Goal: Task Accomplishment & Management: Use online tool/utility

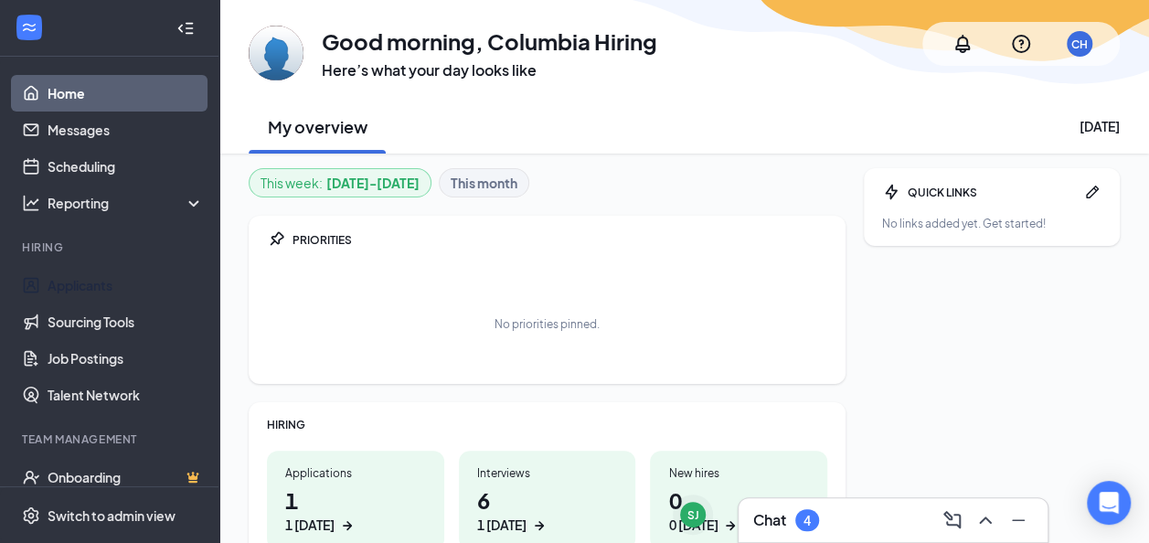
click at [91, 276] on link "Applicants" at bounding box center [126, 285] width 156 height 37
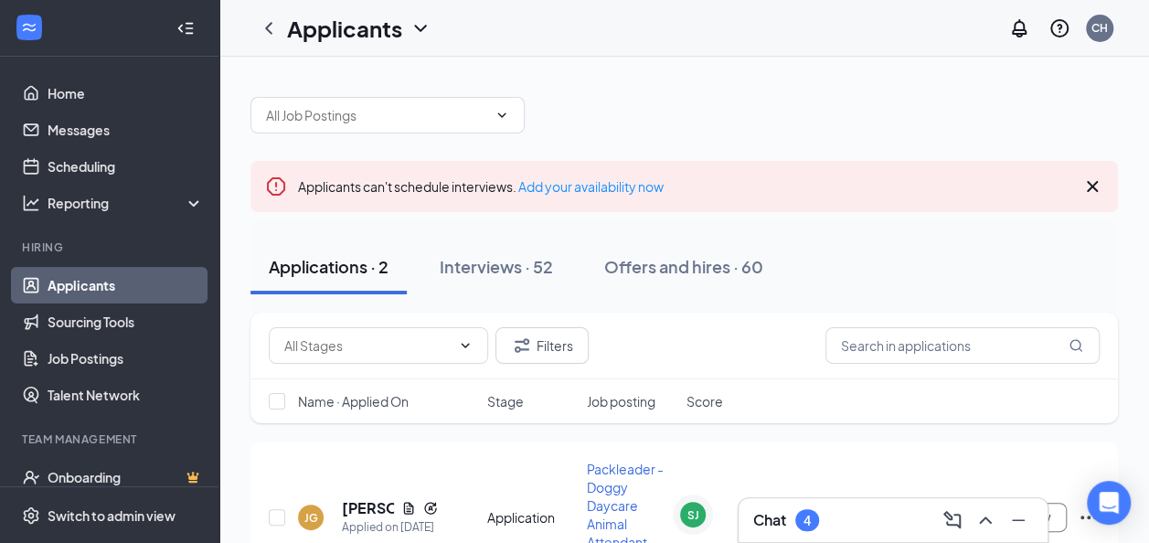
click at [545, 272] on div "Interviews · 52" at bounding box center [496, 266] width 113 height 23
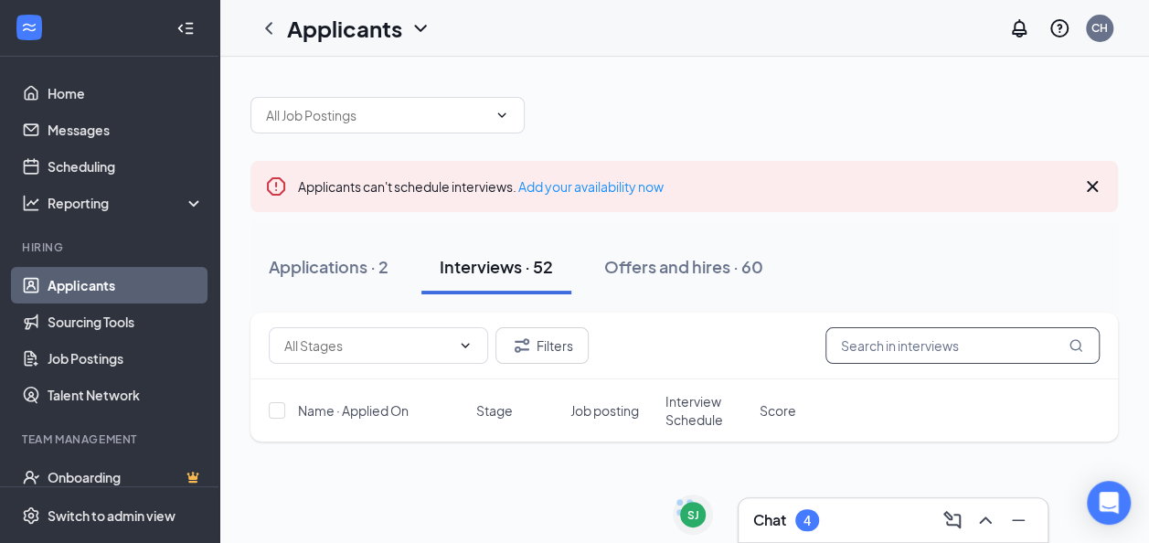
click at [894, 338] on input "text" at bounding box center [963, 345] width 274 height 37
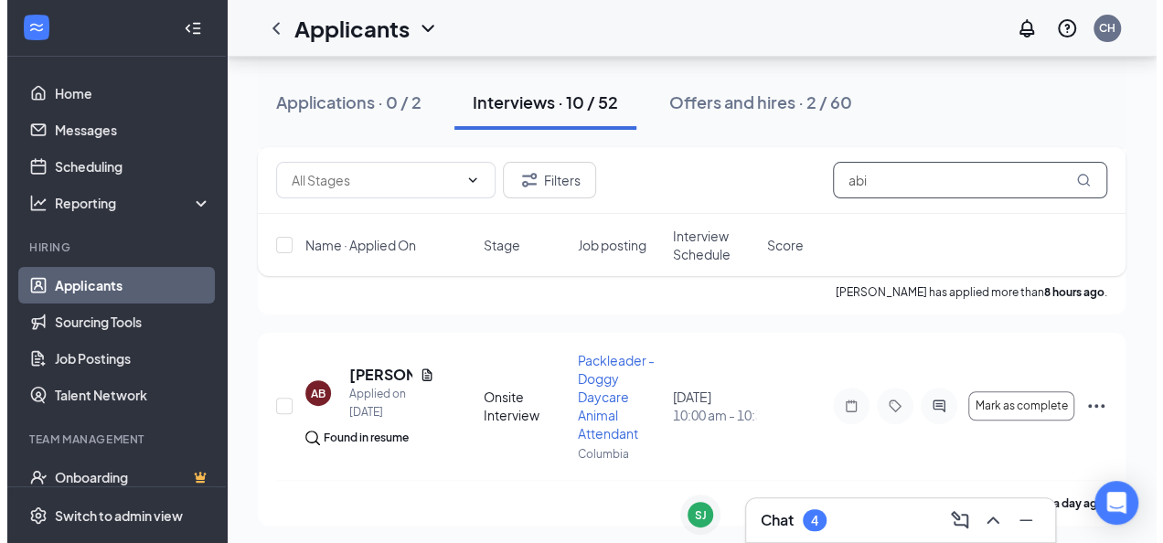
scroll to position [347, 0]
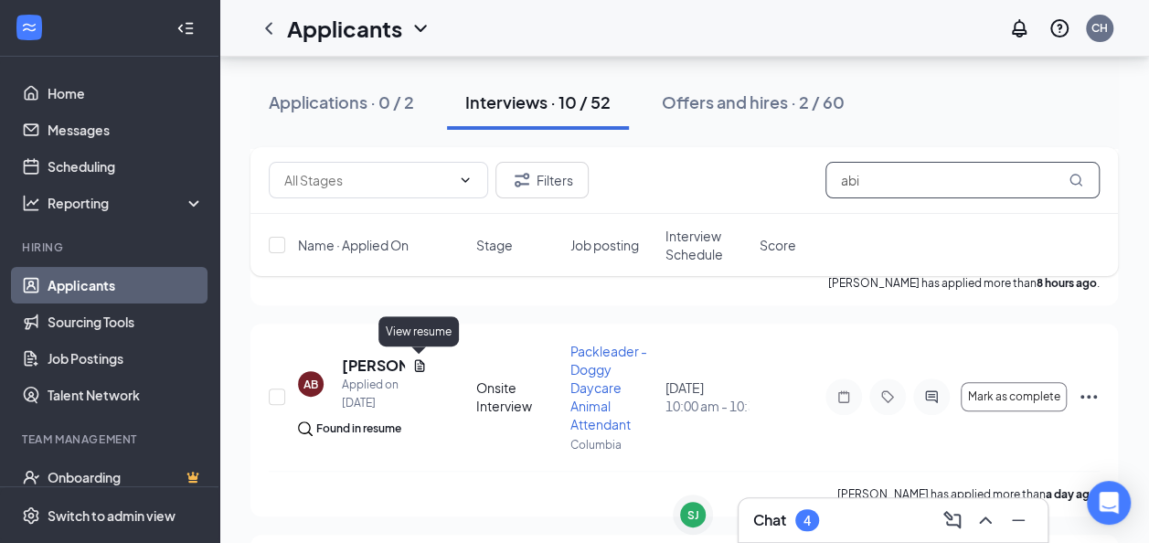
type input "abi"
click at [419, 364] on icon "Document" at bounding box center [419, 365] width 10 height 12
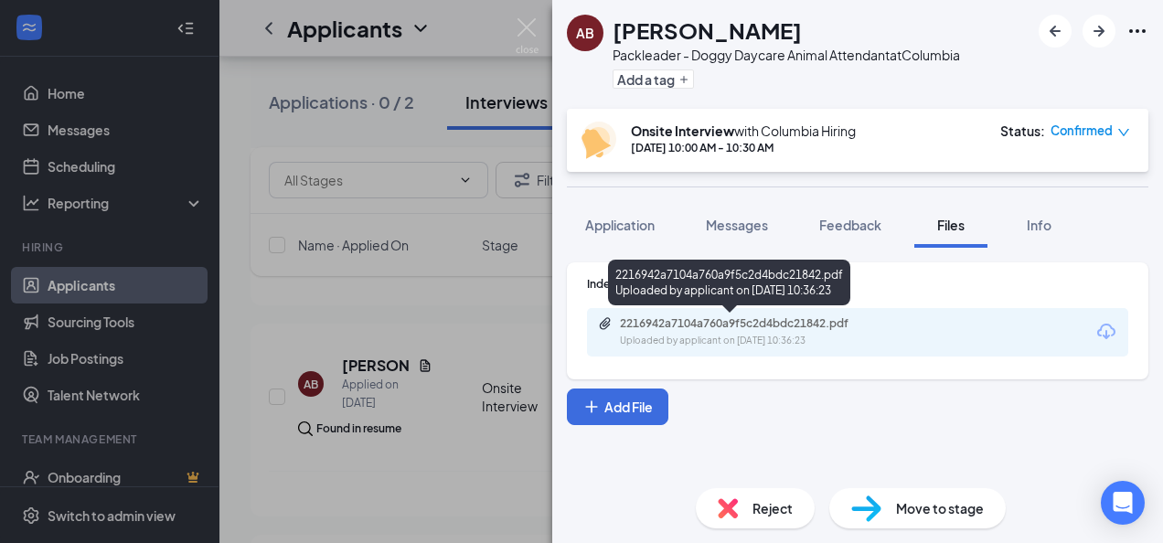
click at [731, 336] on div "Uploaded by applicant on [DATE] 10:36:23" at bounding box center [757, 341] width 274 height 15
